Goal: Transaction & Acquisition: Purchase product/service

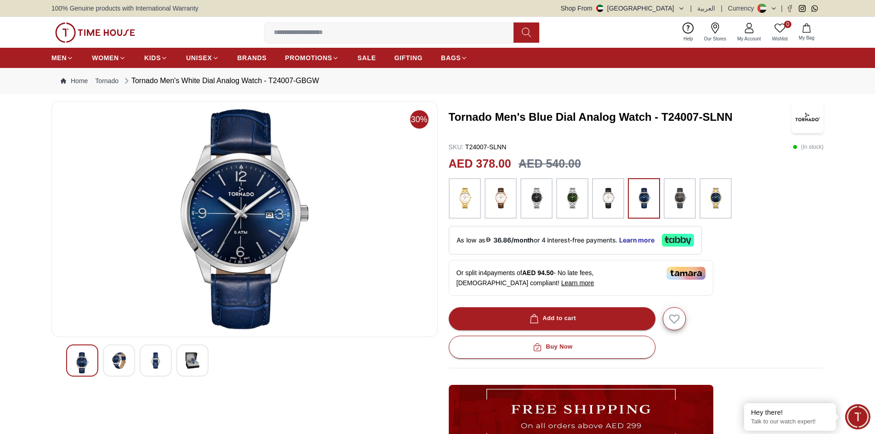
click at [167, 353] on div at bounding box center [156, 361] width 32 height 32
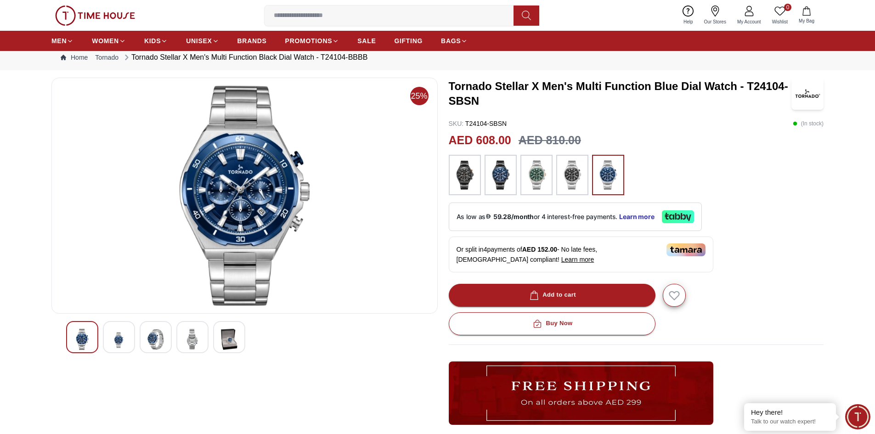
scroll to position [46, 0]
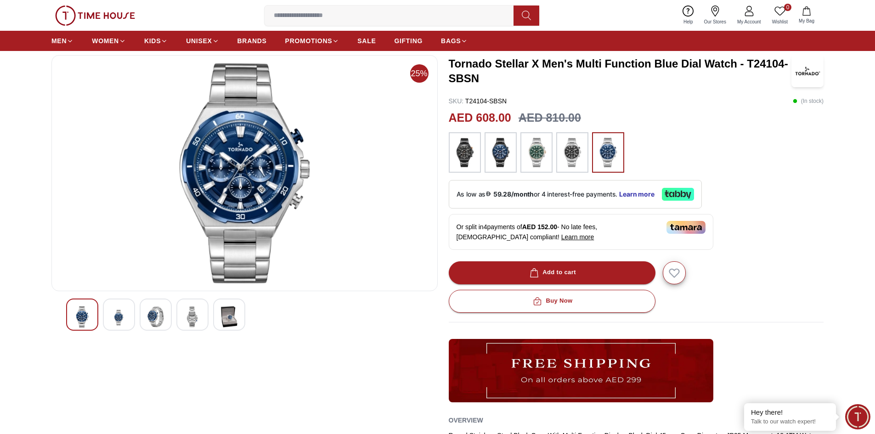
click at [225, 207] on img at bounding box center [244, 173] width 371 height 220
click at [163, 311] on img at bounding box center [155, 316] width 17 height 21
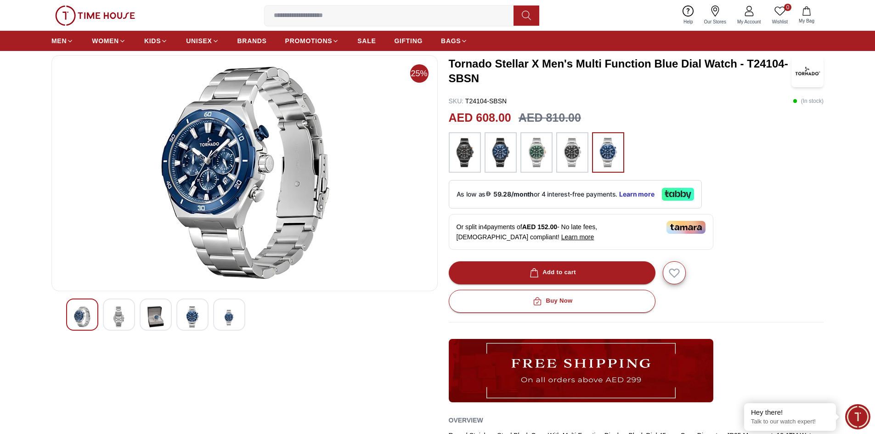
click at [124, 319] on img at bounding box center [119, 316] width 17 height 21
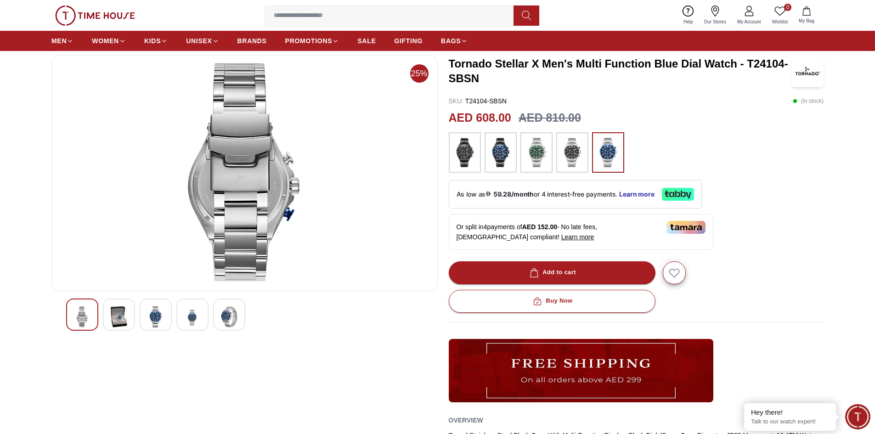
click at [151, 315] on img at bounding box center [155, 316] width 17 height 21
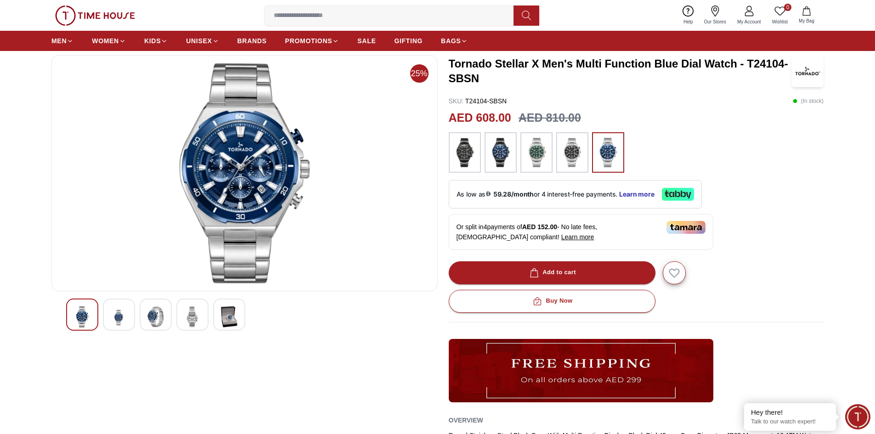
click at [158, 316] on img at bounding box center [155, 316] width 17 height 21
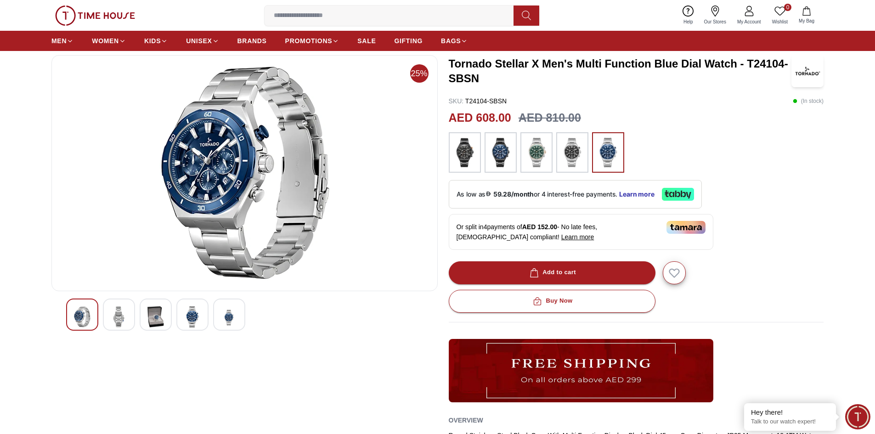
click at [112, 320] on img at bounding box center [119, 316] width 17 height 21
